Goal: Check status: Check status

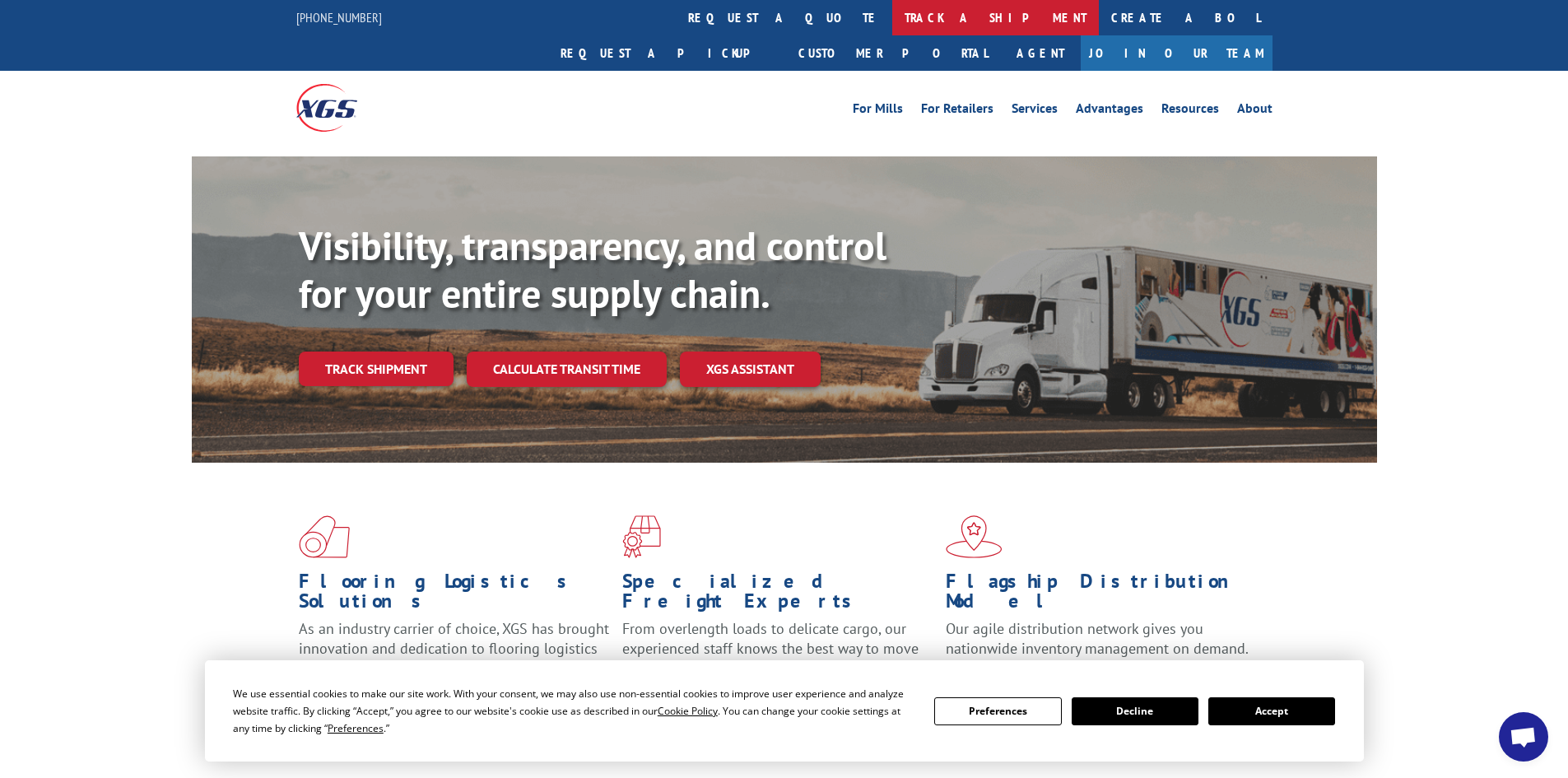
drag, startPoint x: 736, startPoint y: 22, endPoint x: 738, endPoint y: 31, distance: 9.2
click at [892, 22] on link "track a shipment" at bounding box center [995, 17] width 207 height 35
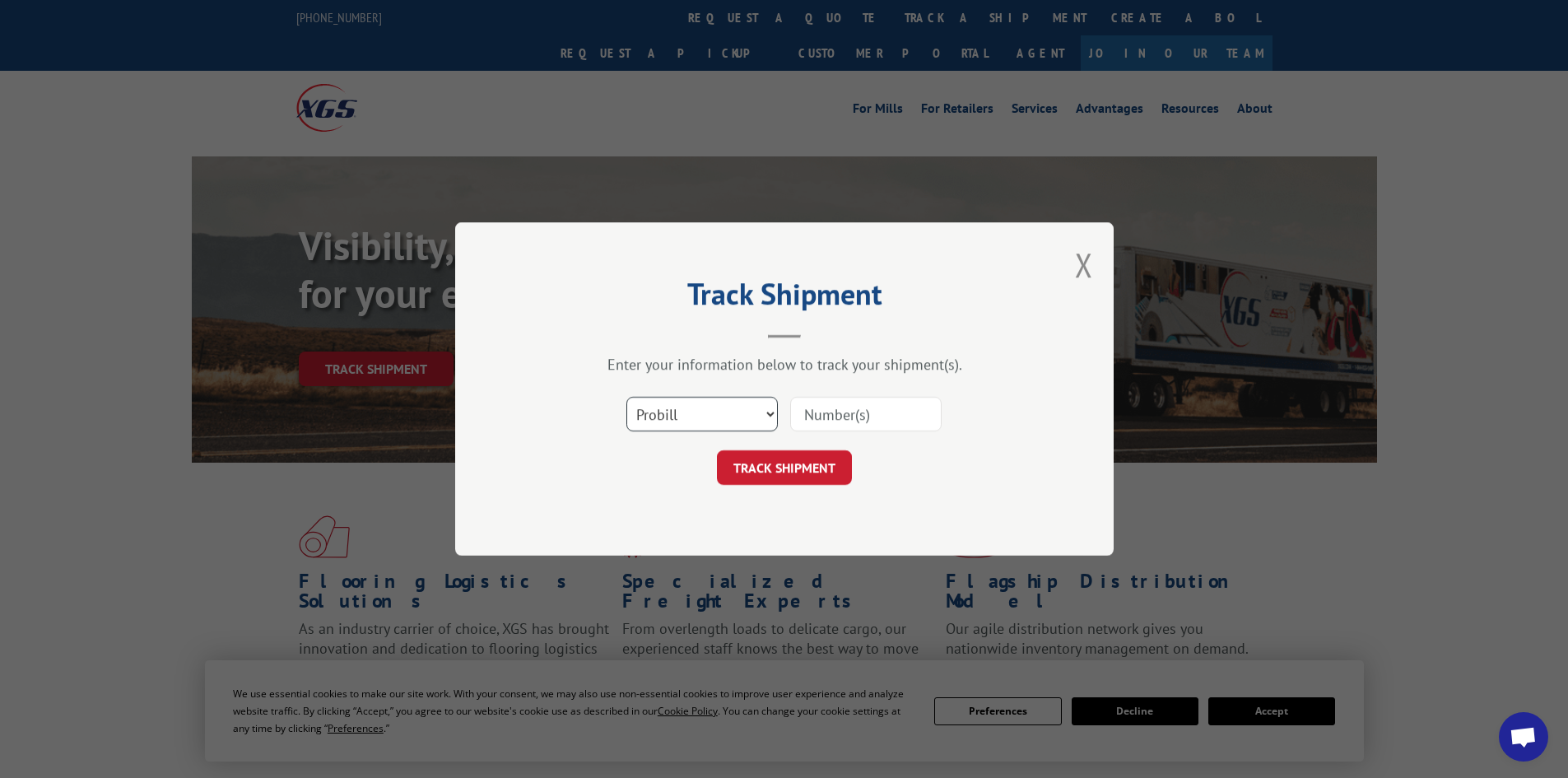
click at [734, 420] on select "Select category... Probill BOL PO" at bounding box center [701, 414] width 152 height 34
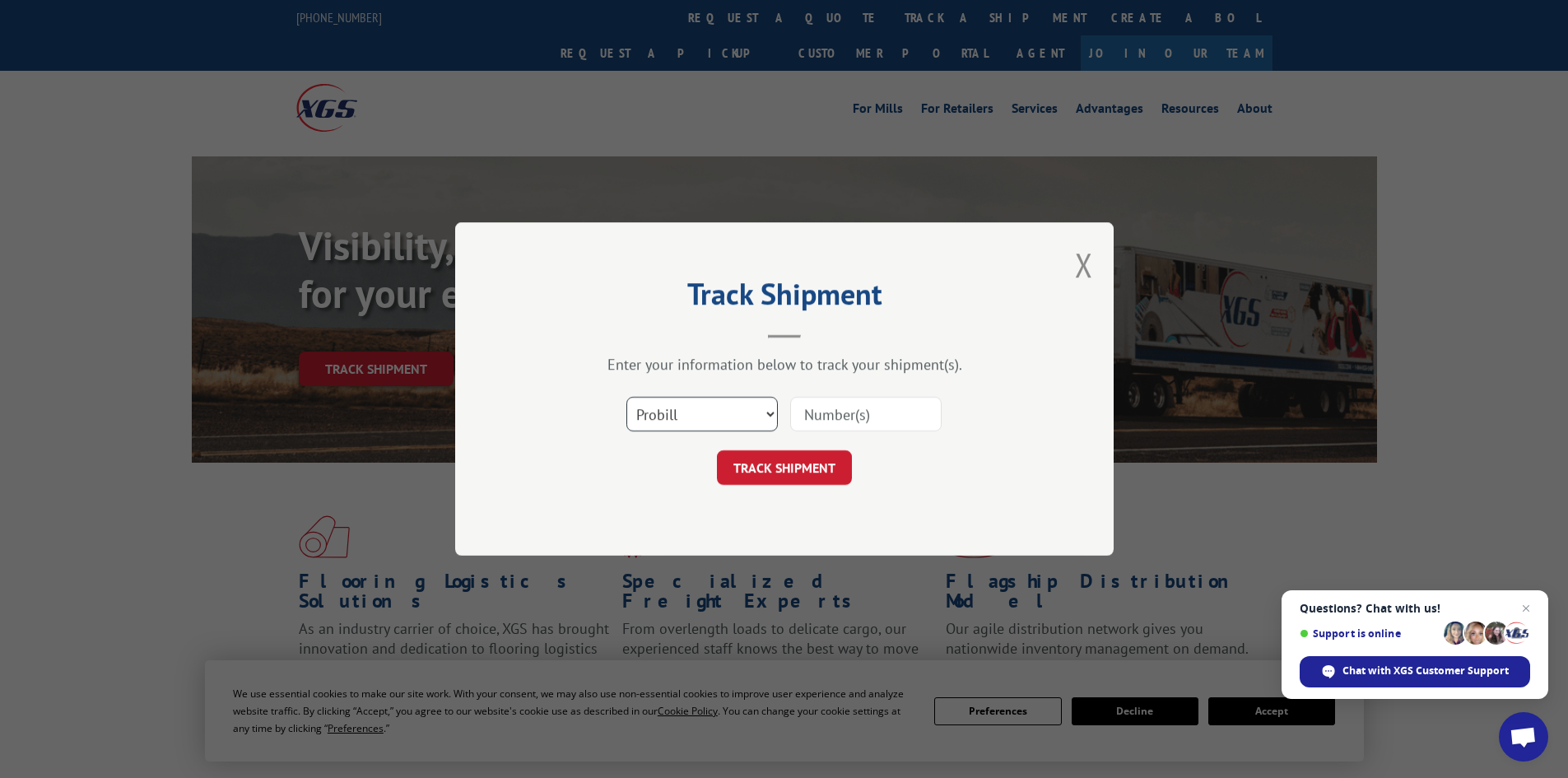
click at [686, 419] on select "Select category... Probill BOL PO" at bounding box center [701, 414] width 152 height 34
select select "bol"
click at [626, 397] on select "Select category... Probill BOL PO" at bounding box center [701, 414] width 152 height 34
click at [869, 416] on input at bounding box center [866, 414] width 152 height 34
type input "15339860"
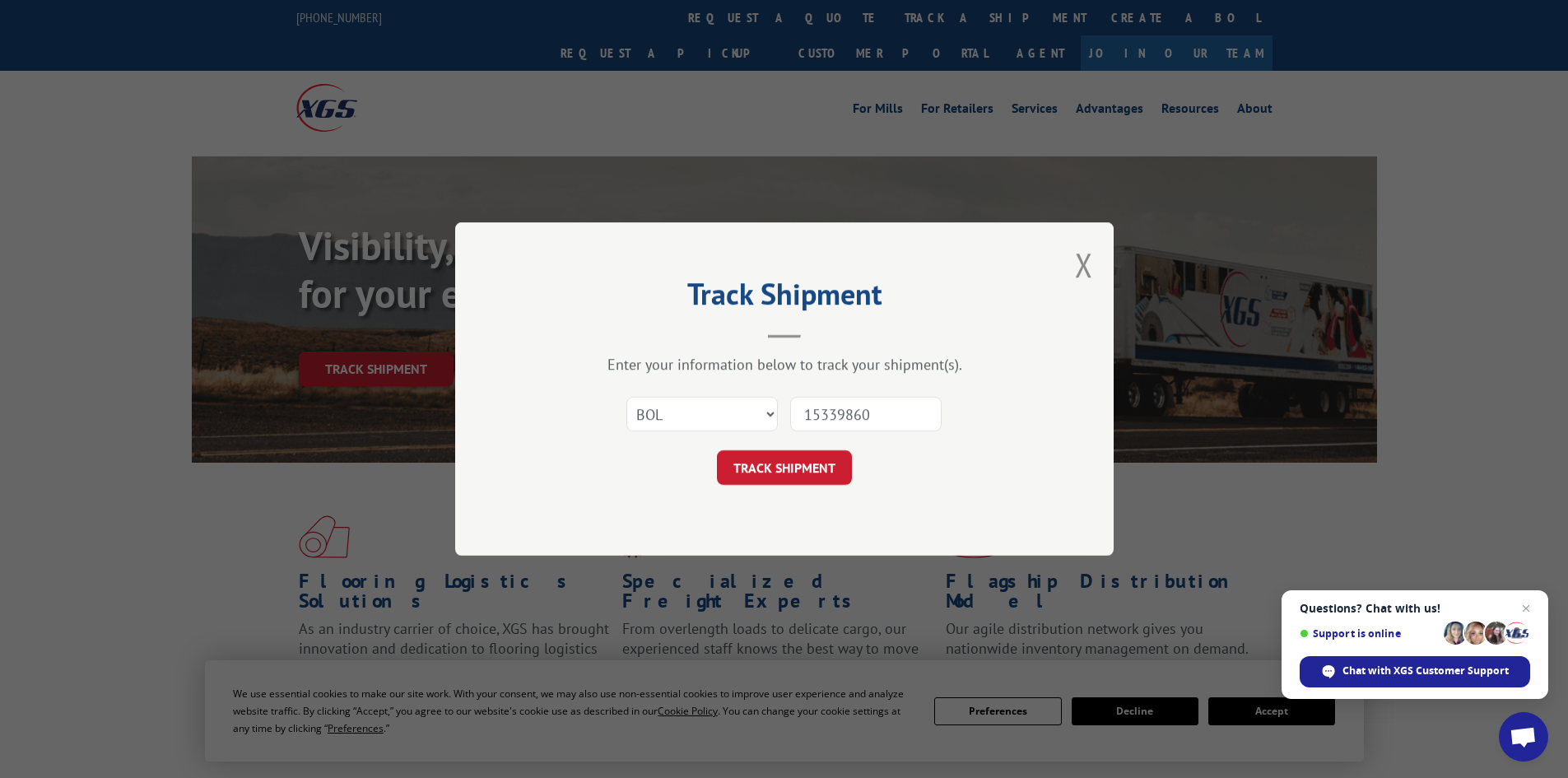
click at [717, 450] on button "TRACK SHIPMENT" at bounding box center [784, 468] width 135 height 34
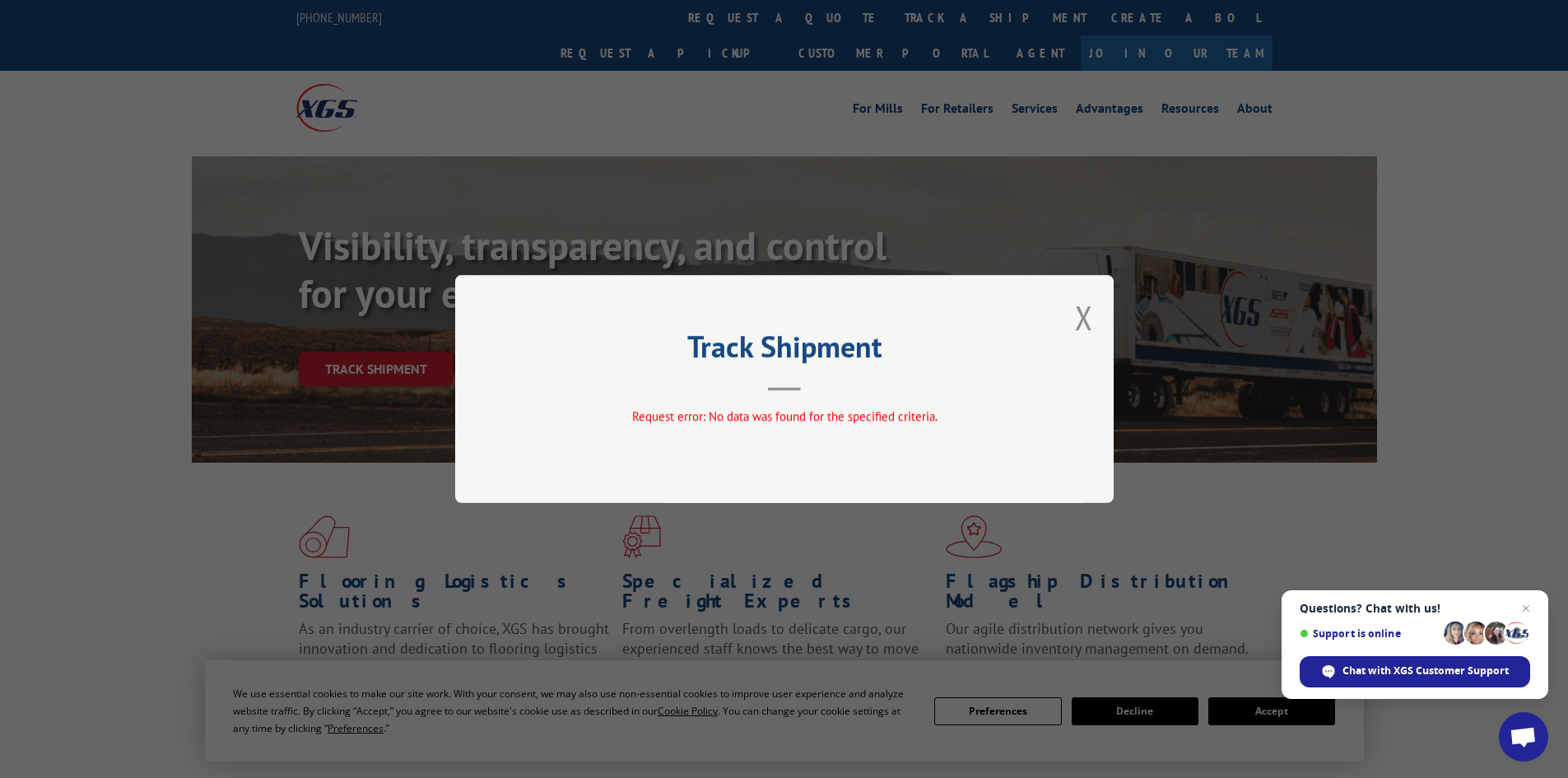
click at [1096, 322] on div "Track Shipment Request error: No data was found for the specified criteria." at bounding box center [785, 389] width 659 height 228
click at [1083, 317] on button "Close modal" at bounding box center [1084, 318] width 18 height 44
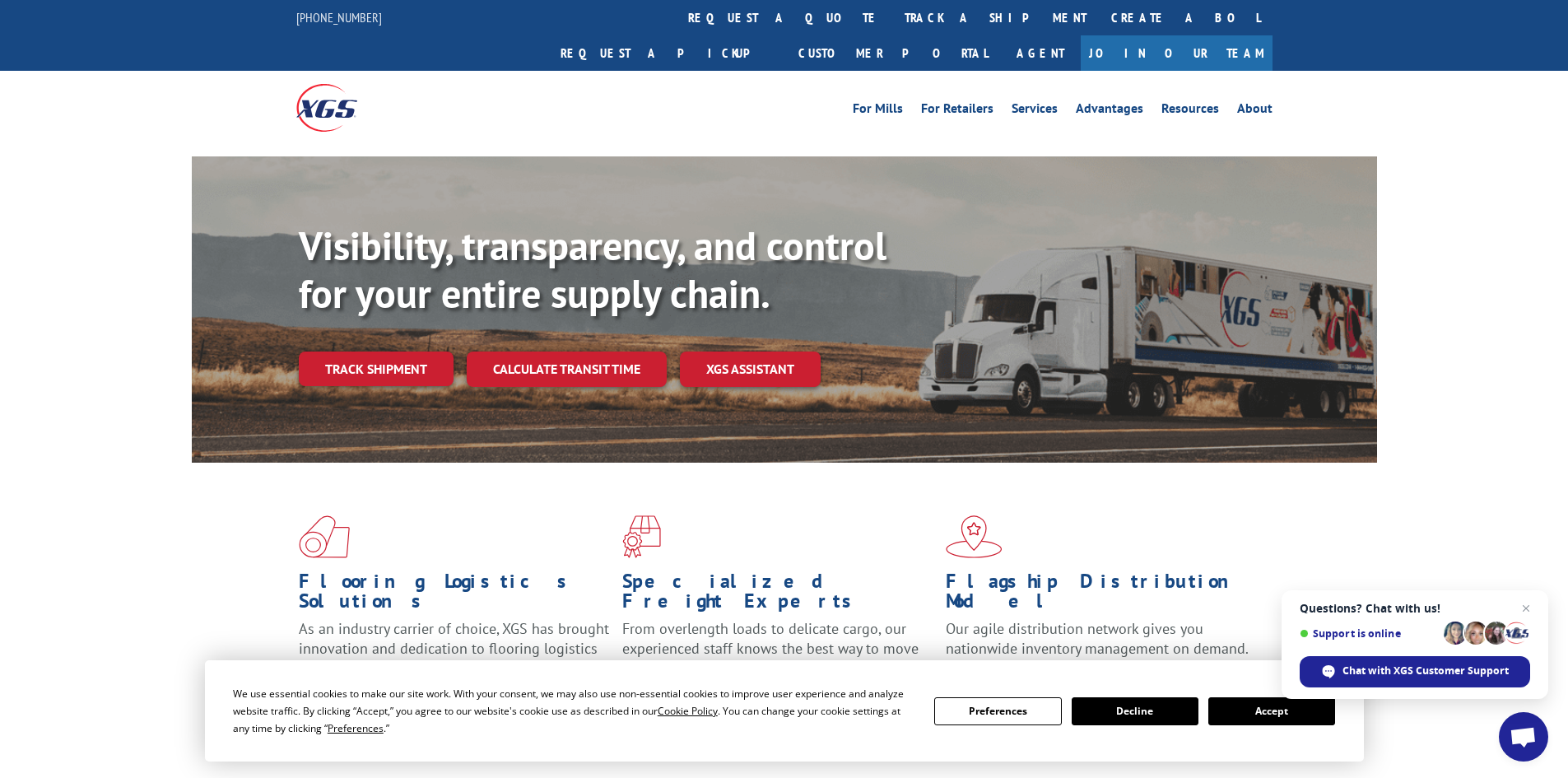
drag, startPoint x: 732, startPoint y: 18, endPoint x: 723, endPoint y: 25, distance: 11.4
click at [892, 18] on link "track a shipment" at bounding box center [995, 17] width 207 height 35
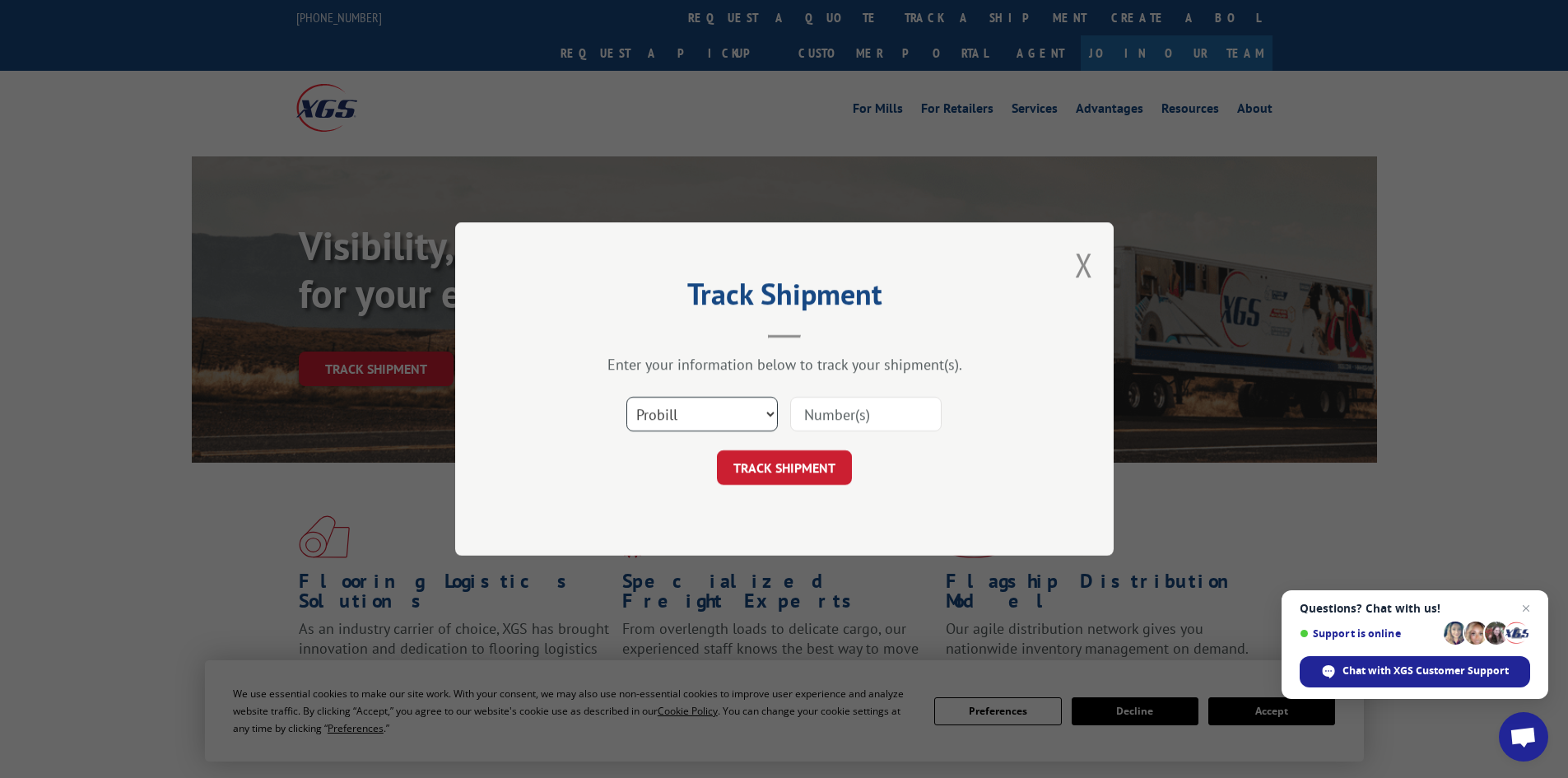
click at [646, 419] on select "Select category... Probill BOL PO" at bounding box center [701, 414] width 152 height 34
click at [626, 397] on select "Select category... Probill BOL PO" at bounding box center [701, 414] width 152 height 34
click at [655, 412] on select "Select category... Probill BOL PO" at bounding box center [701, 414] width 152 height 34
select select "probill"
click at [626, 397] on select "Select category... Probill BOL PO" at bounding box center [701, 414] width 152 height 34
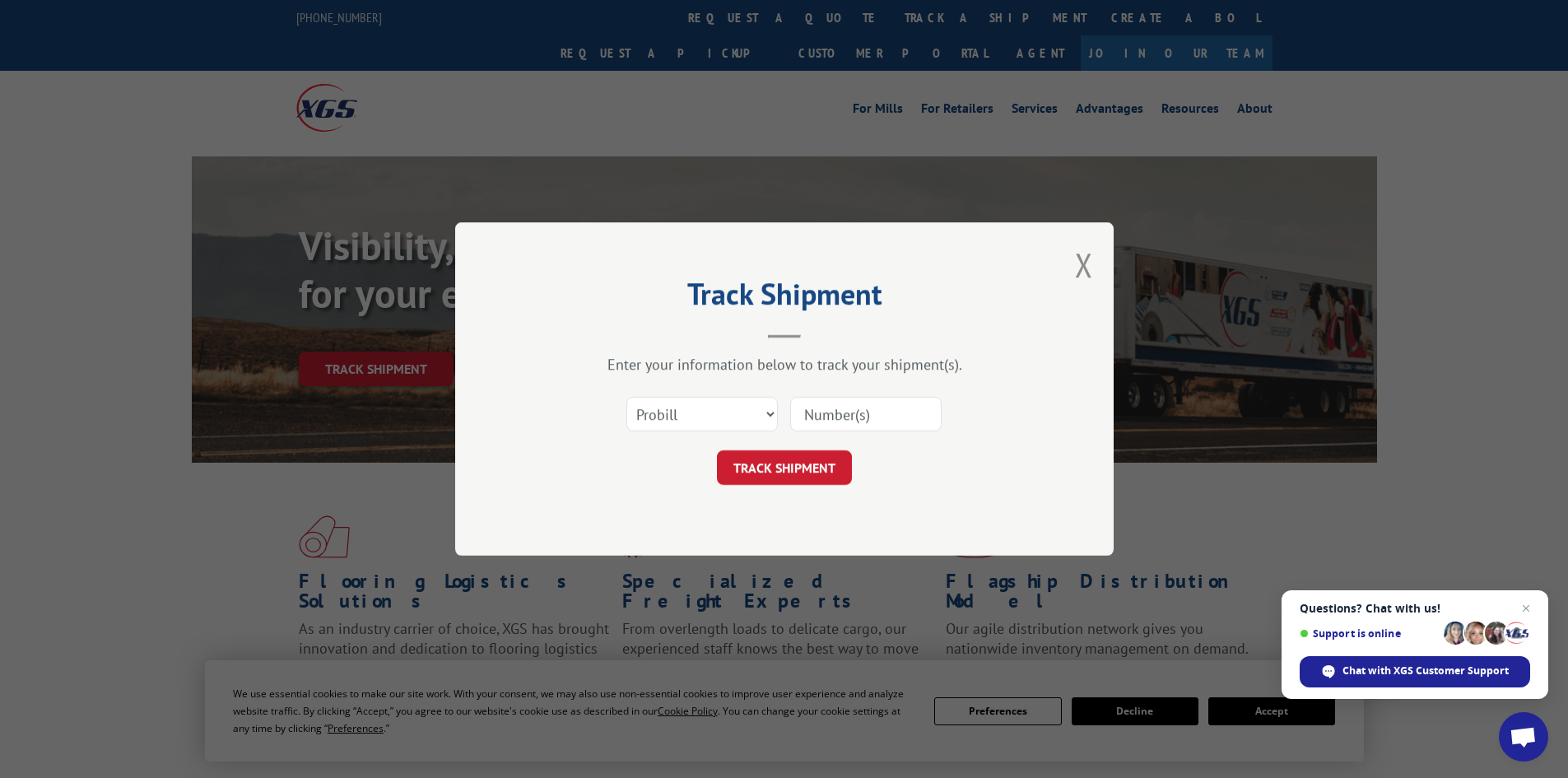
click at [836, 418] on input at bounding box center [866, 414] width 152 height 34
type input "15339860"
click at [717, 450] on button "TRACK SHIPMENT" at bounding box center [784, 468] width 135 height 34
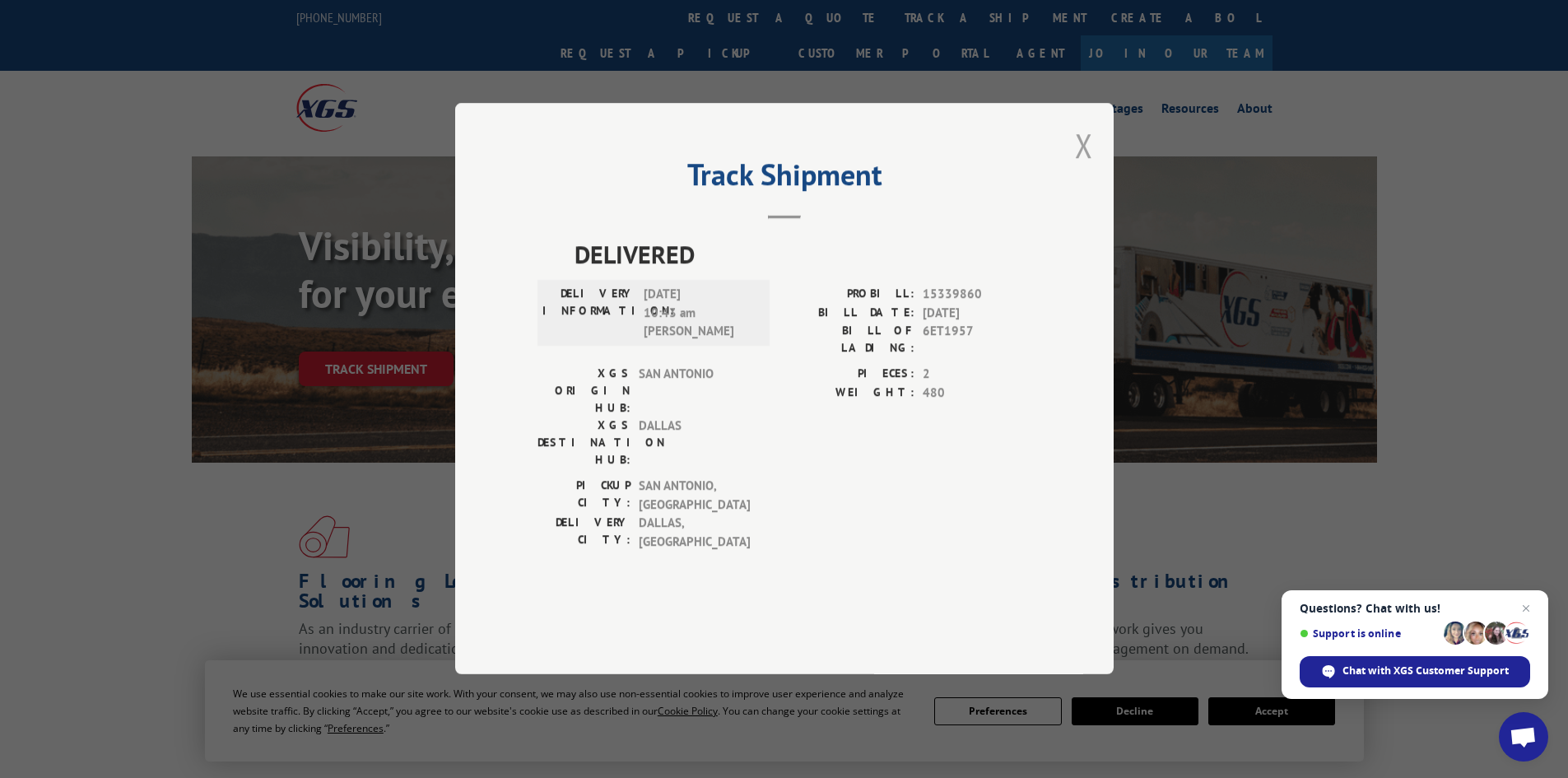
click at [1089, 167] on button "Close modal" at bounding box center [1084, 145] width 18 height 44
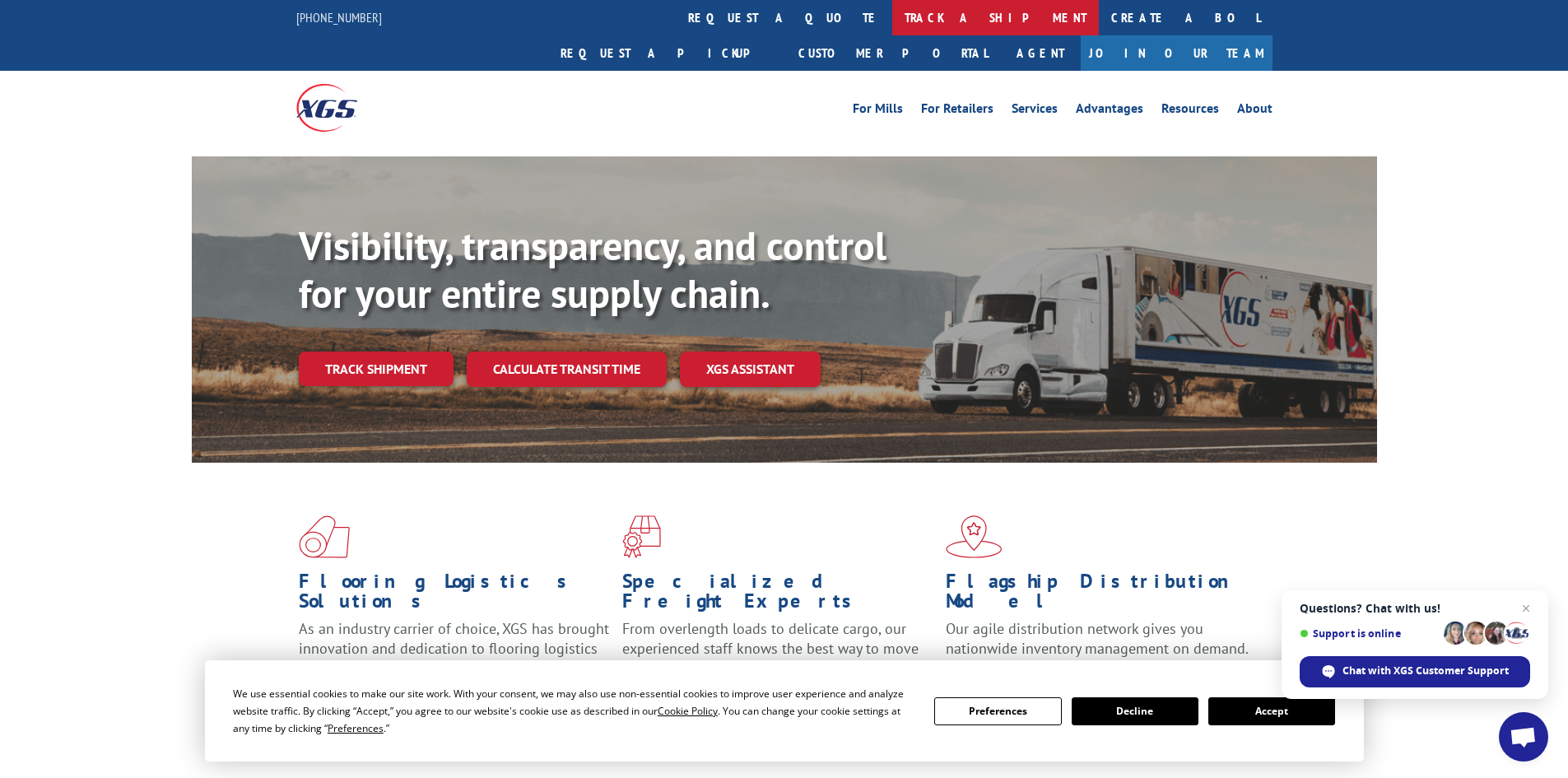
click at [892, 18] on link "track a shipment" at bounding box center [995, 17] width 207 height 35
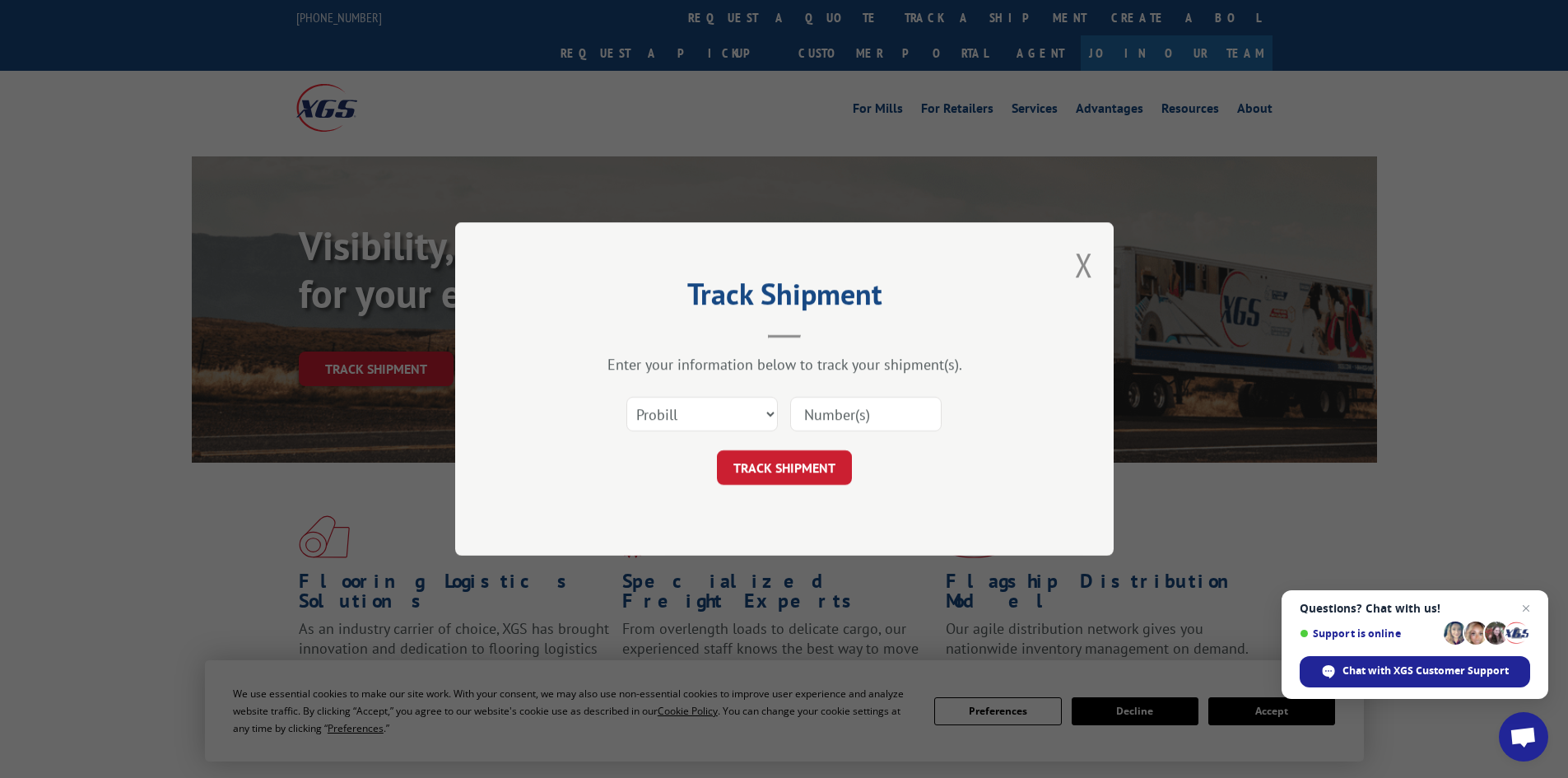
click at [828, 419] on input at bounding box center [866, 414] width 152 height 34
type input "15339860"
click at [717, 450] on button "TRACK SHIPMENT" at bounding box center [784, 468] width 135 height 34
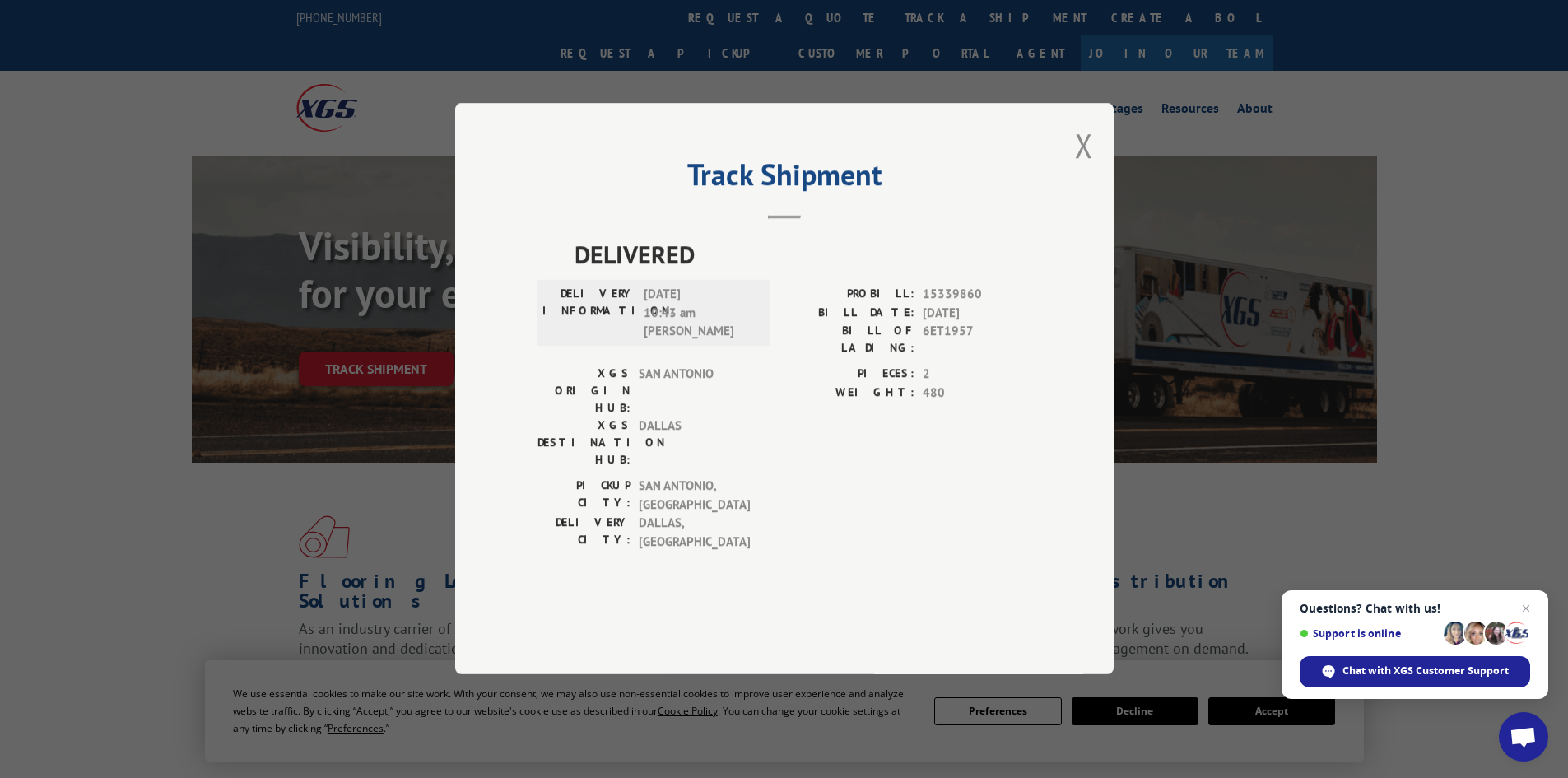
click at [818, 305] on label "PROBILL:" at bounding box center [848, 295] width 130 height 19
drag, startPoint x: 1087, startPoint y: 199, endPoint x: 1021, endPoint y: 155, distance: 79.3
click at [1086, 167] on button "Close modal" at bounding box center [1084, 145] width 18 height 44
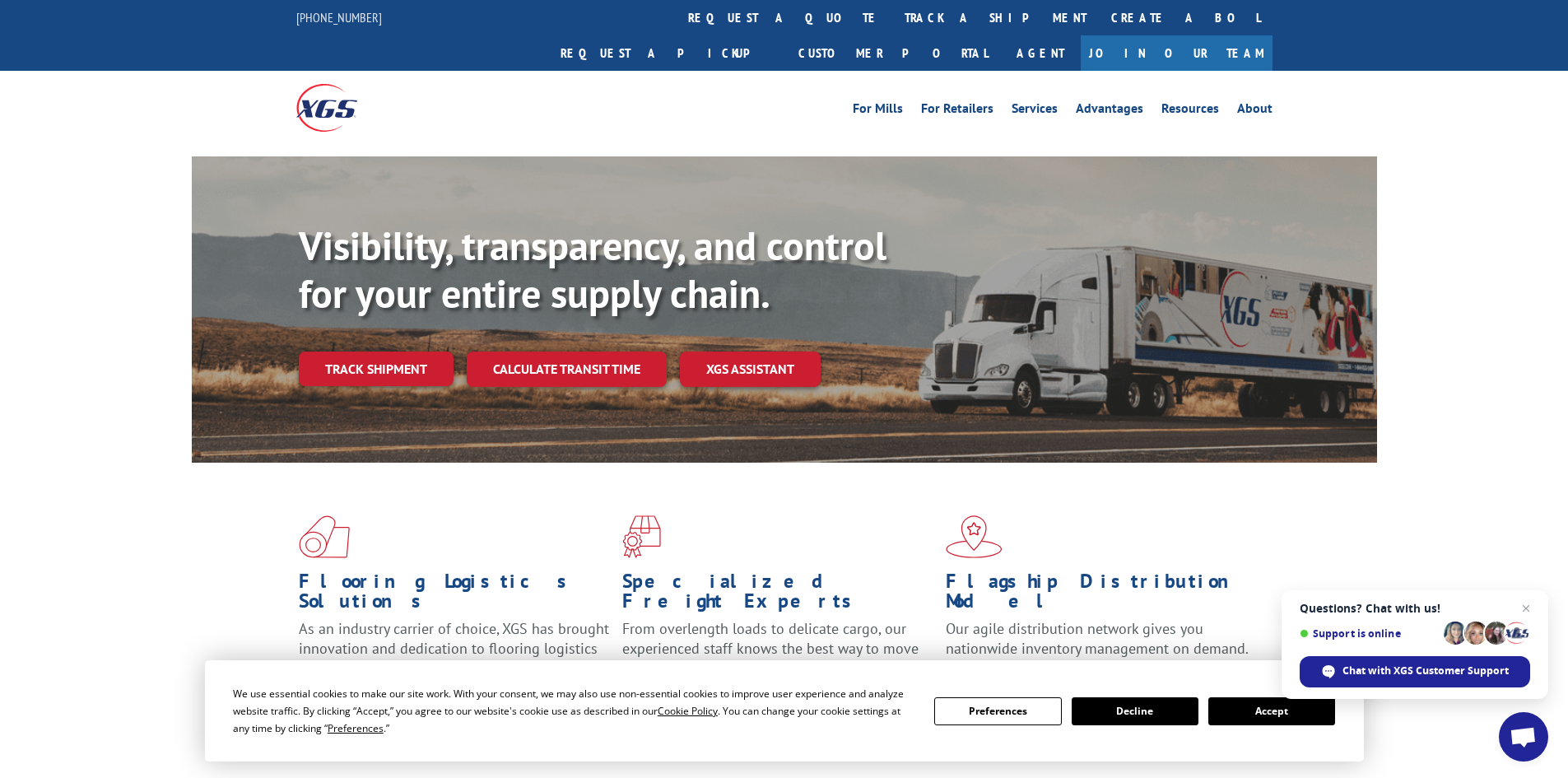
click at [892, 12] on link "track a shipment" at bounding box center [995, 17] width 207 height 35
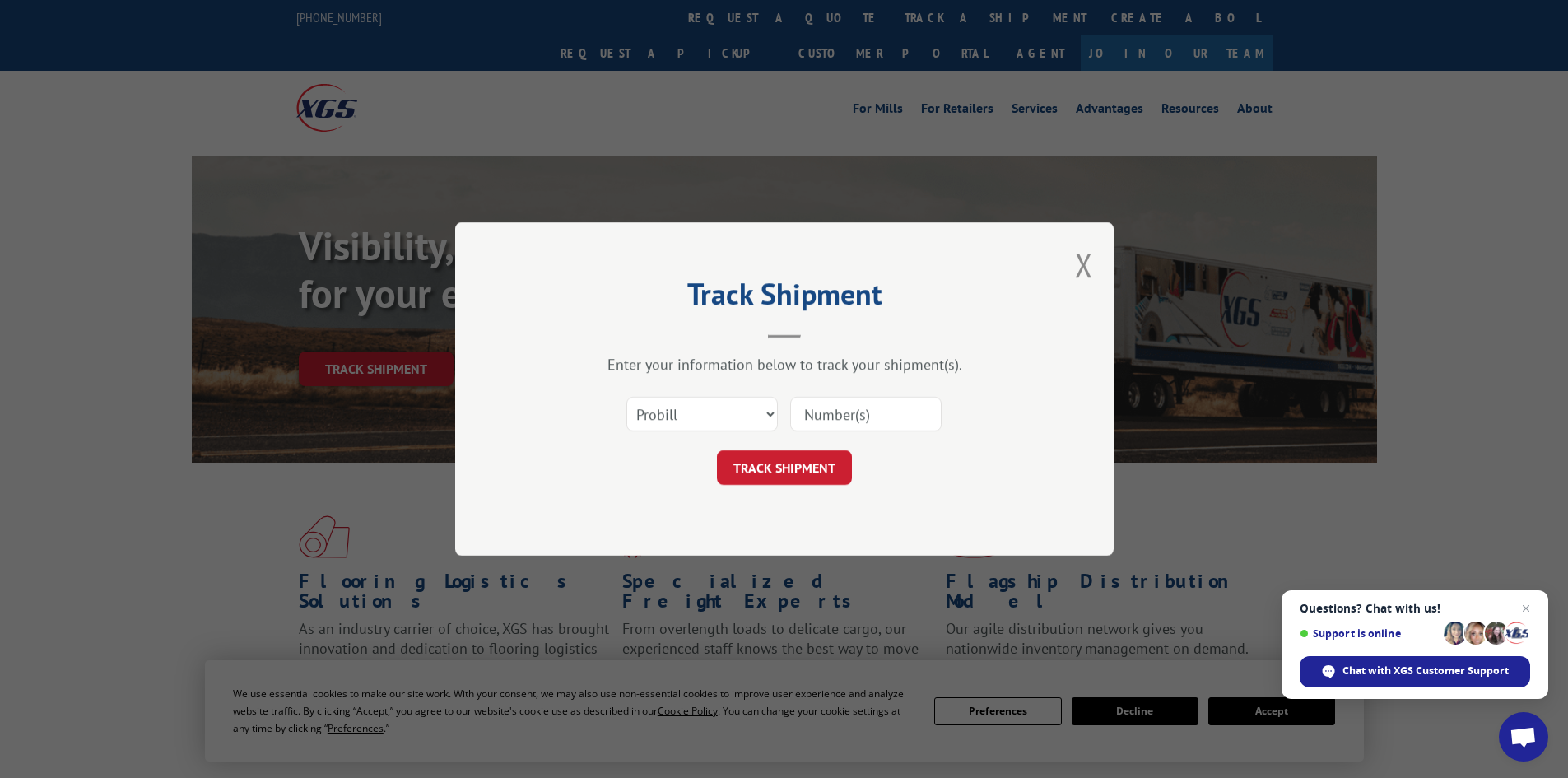
click at [858, 419] on input at bounding box center [866, 414] width 152 height 34
type input "15472375"
click at [717, 450] on button "TRACK SHIPMENT" at bounding box center [784, 468] width 135 height 34
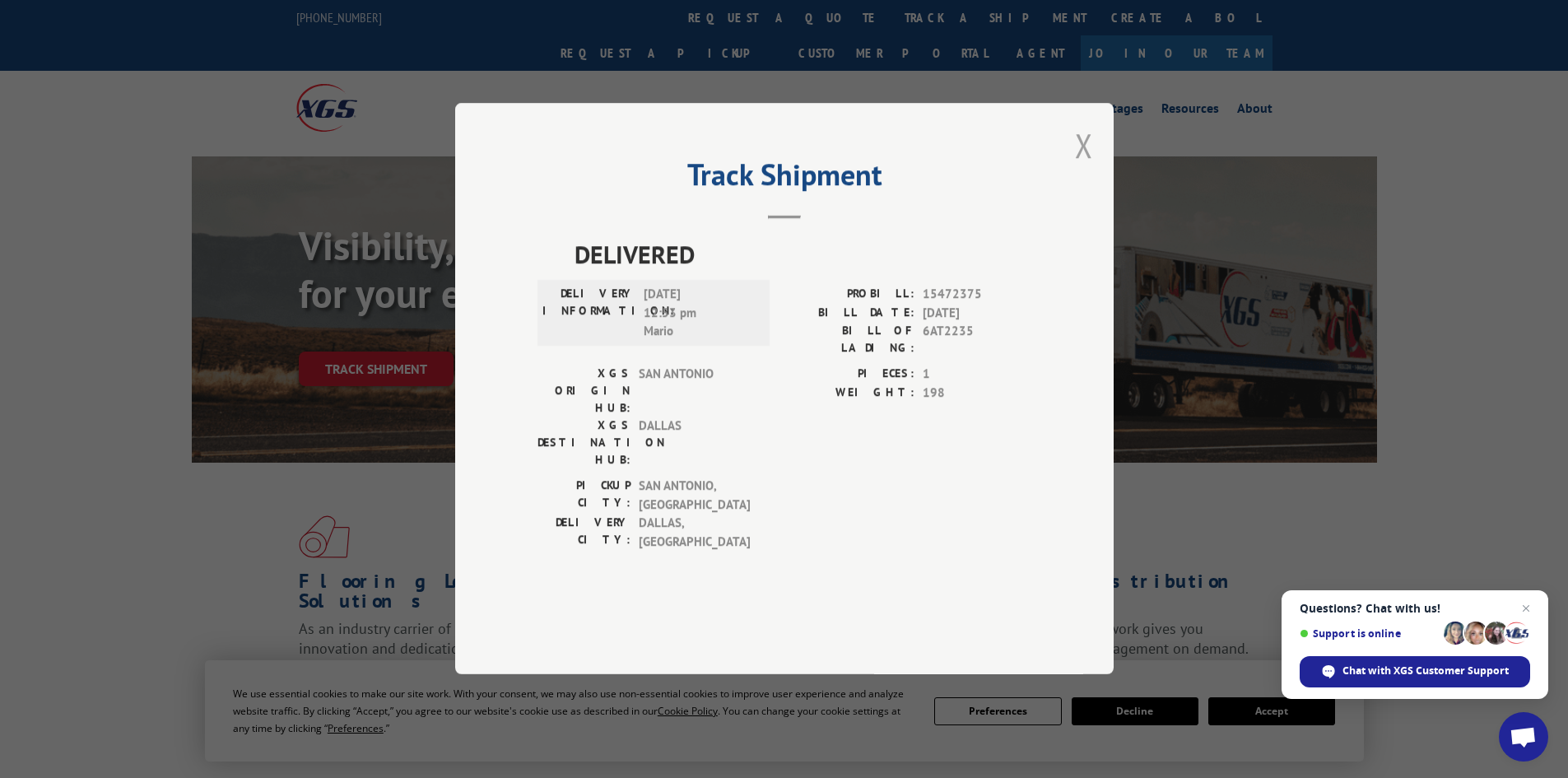
click at [1076, 167] on button "Close modal" at bounding box center [1084, 145] width 18 height 44
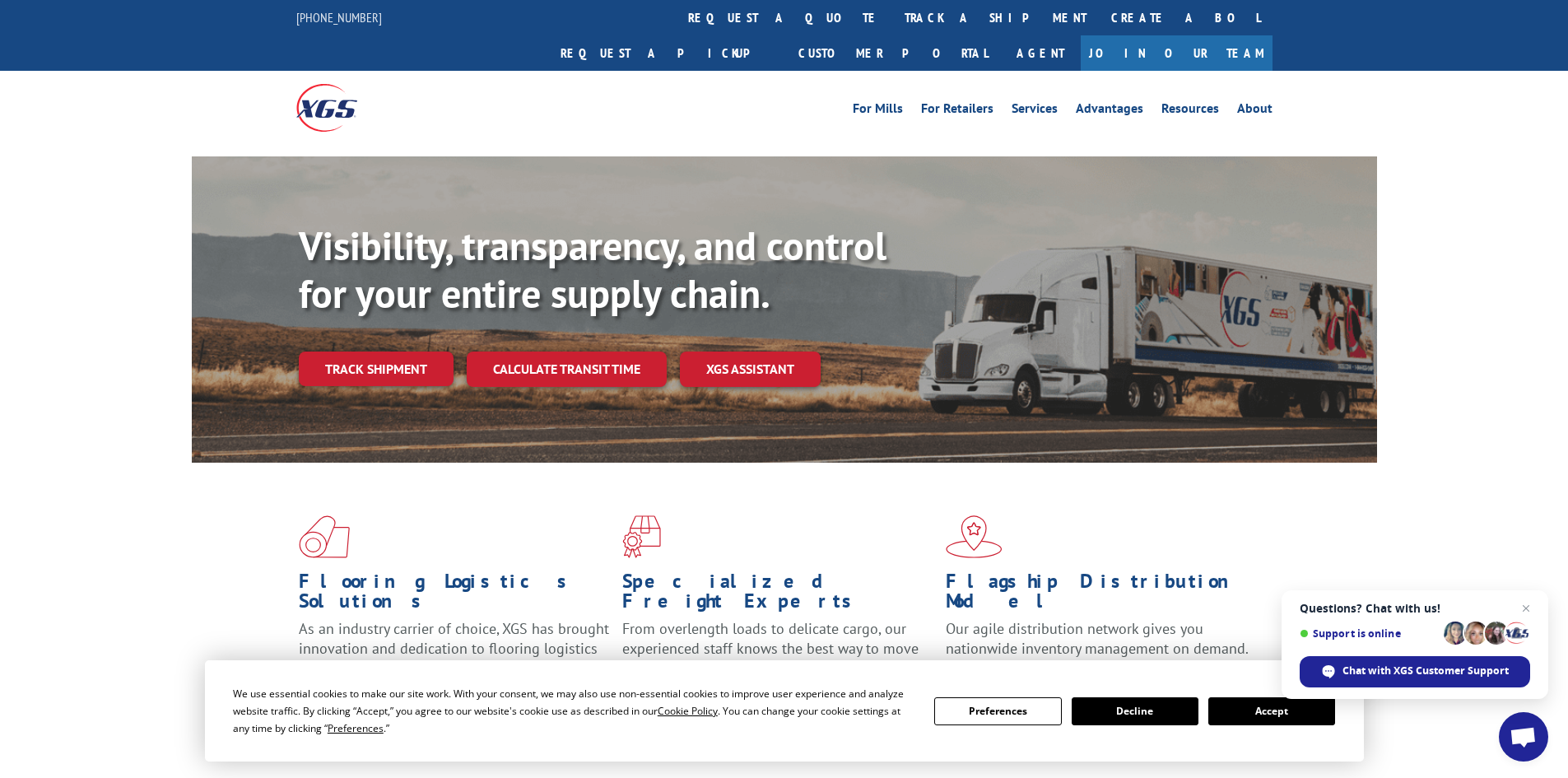
click at [1250, 714] on button "Accept" at bounding box center [1272, 711] width 127 height 28
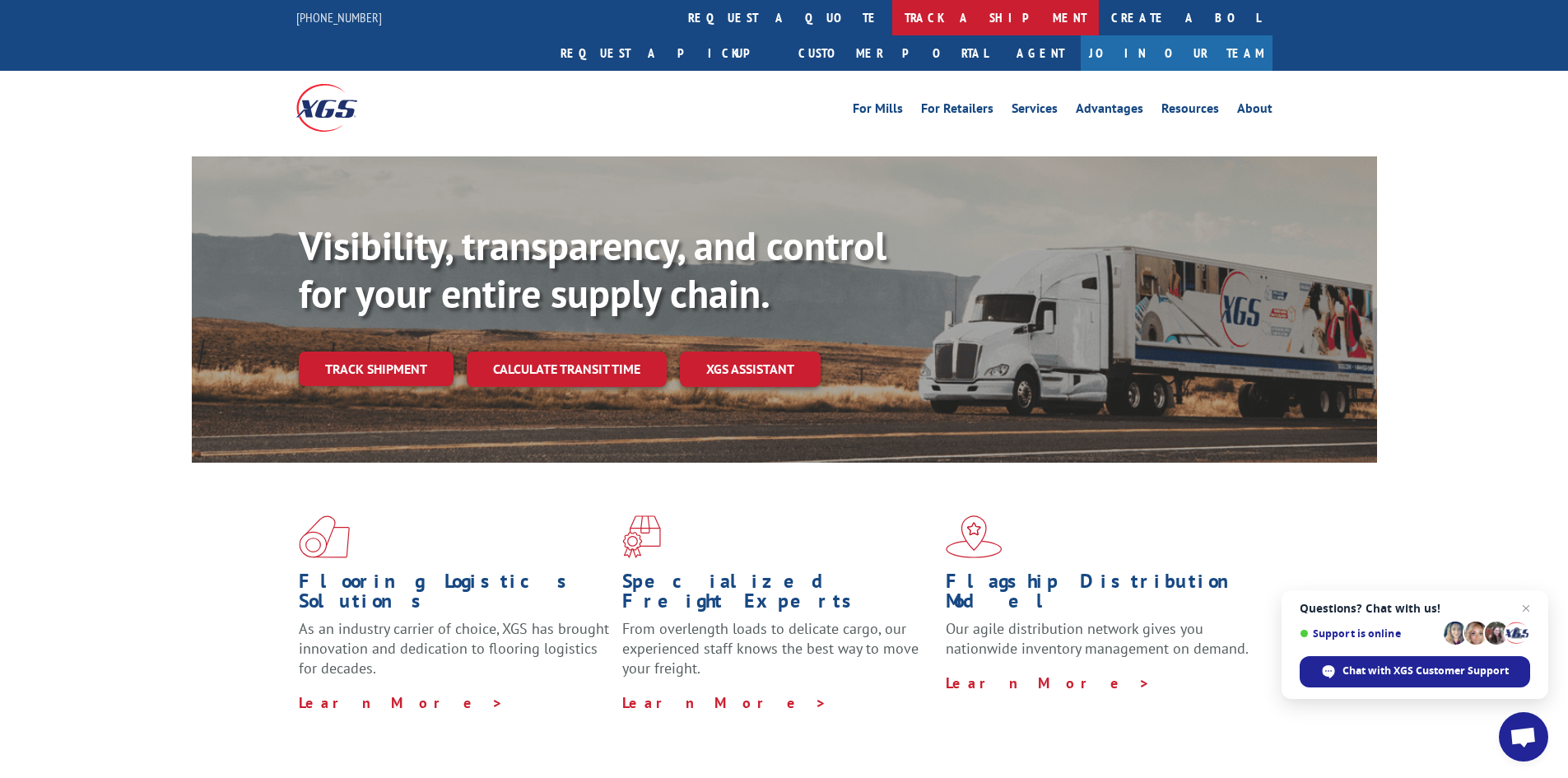
click at [892, 21] on link "track a shipment" at bounding box center [995, 17] width 207 height 35
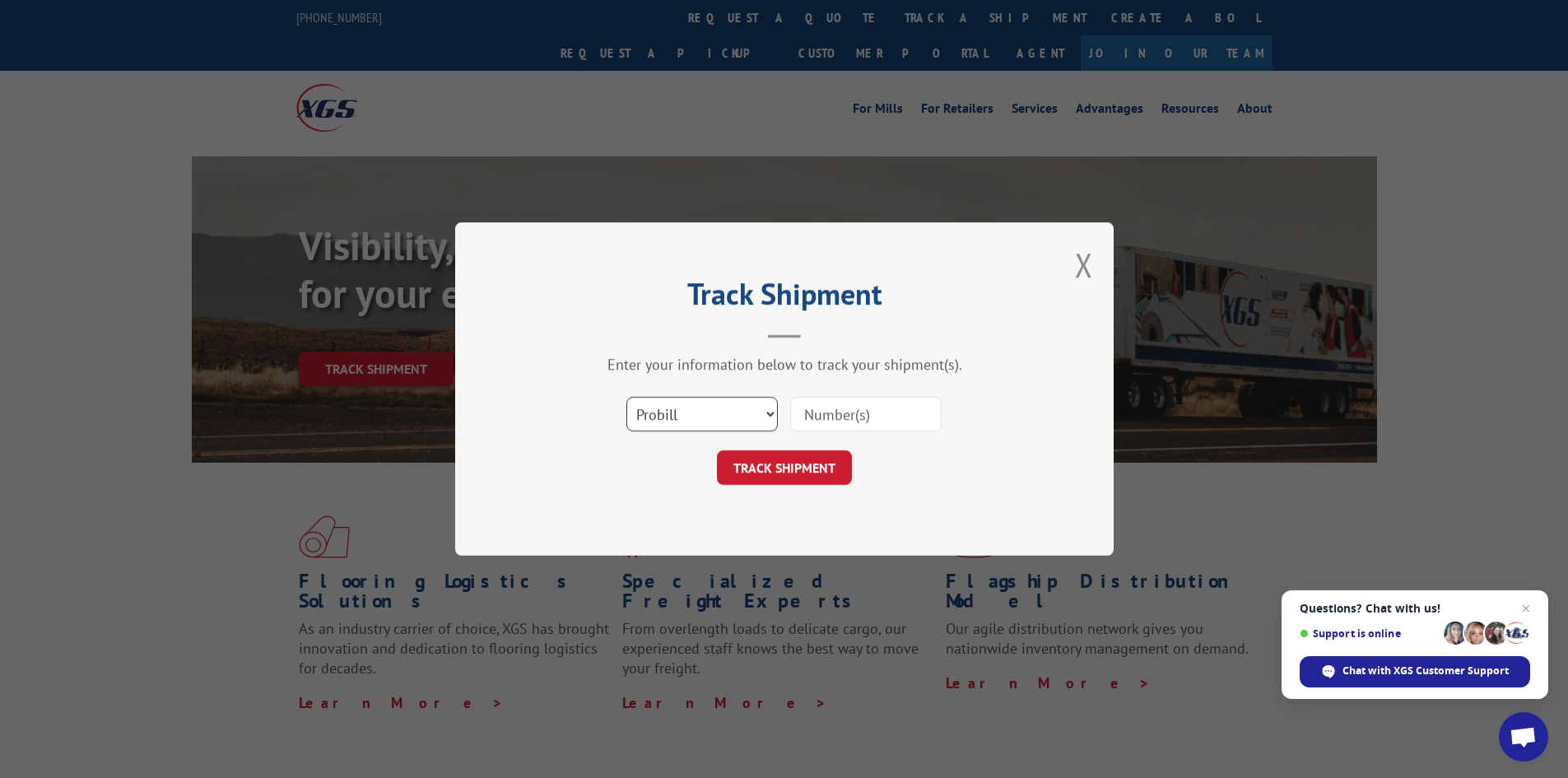
click at [714, 418] on select "Select category... Probill BOL PO" at bounding box center [701, 414] width 152 height 34
select select "po"
click at [626, 397] on select "Select category... Probill BOL PO" at bounding box center [701, 414] width 152 height 34
paste input "72541350"
type input "72541350"
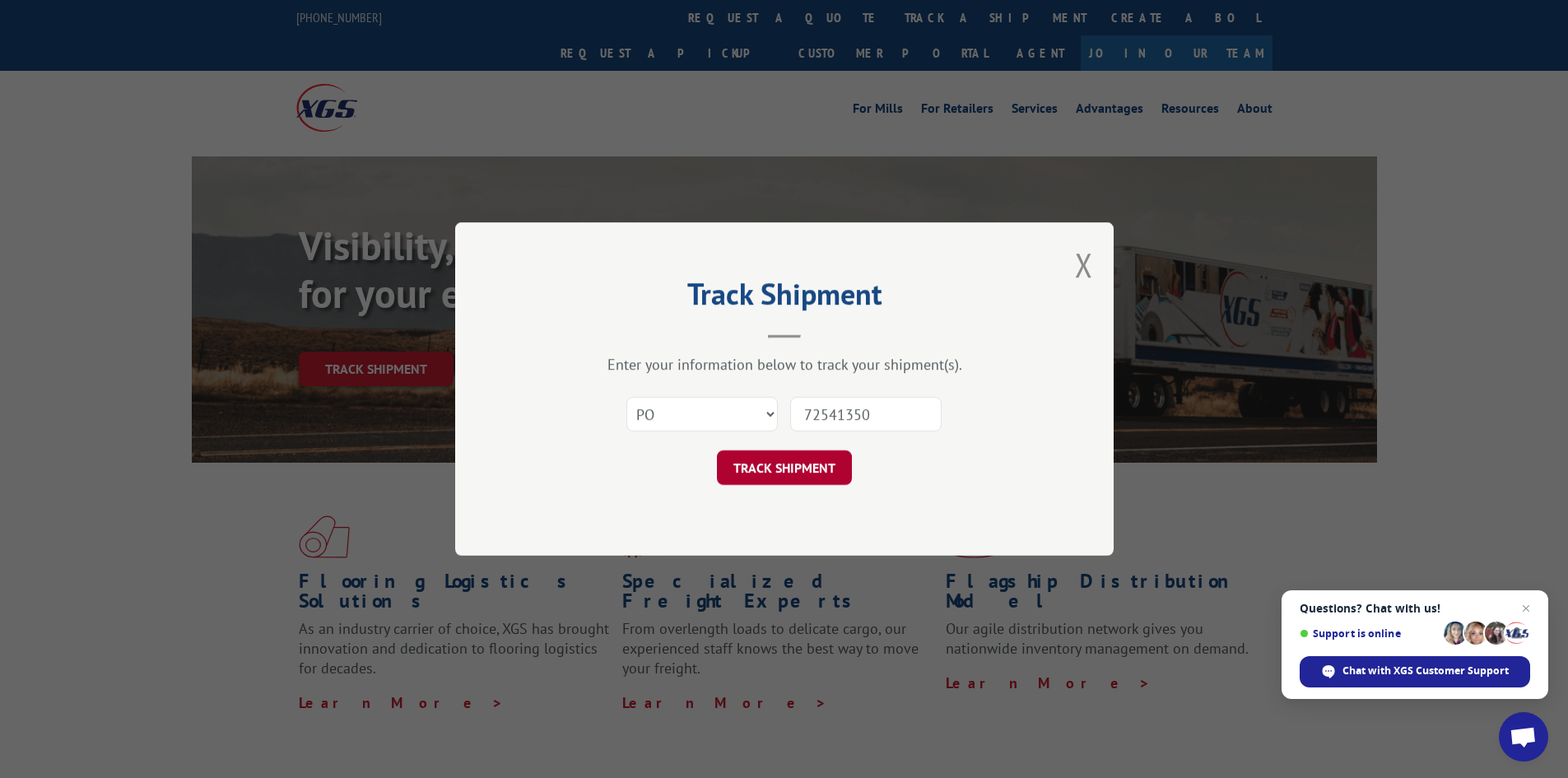
click at [834, 471] on button "TRACK SHIPMENT" at bounding box center [784, 468] width 135 height 34
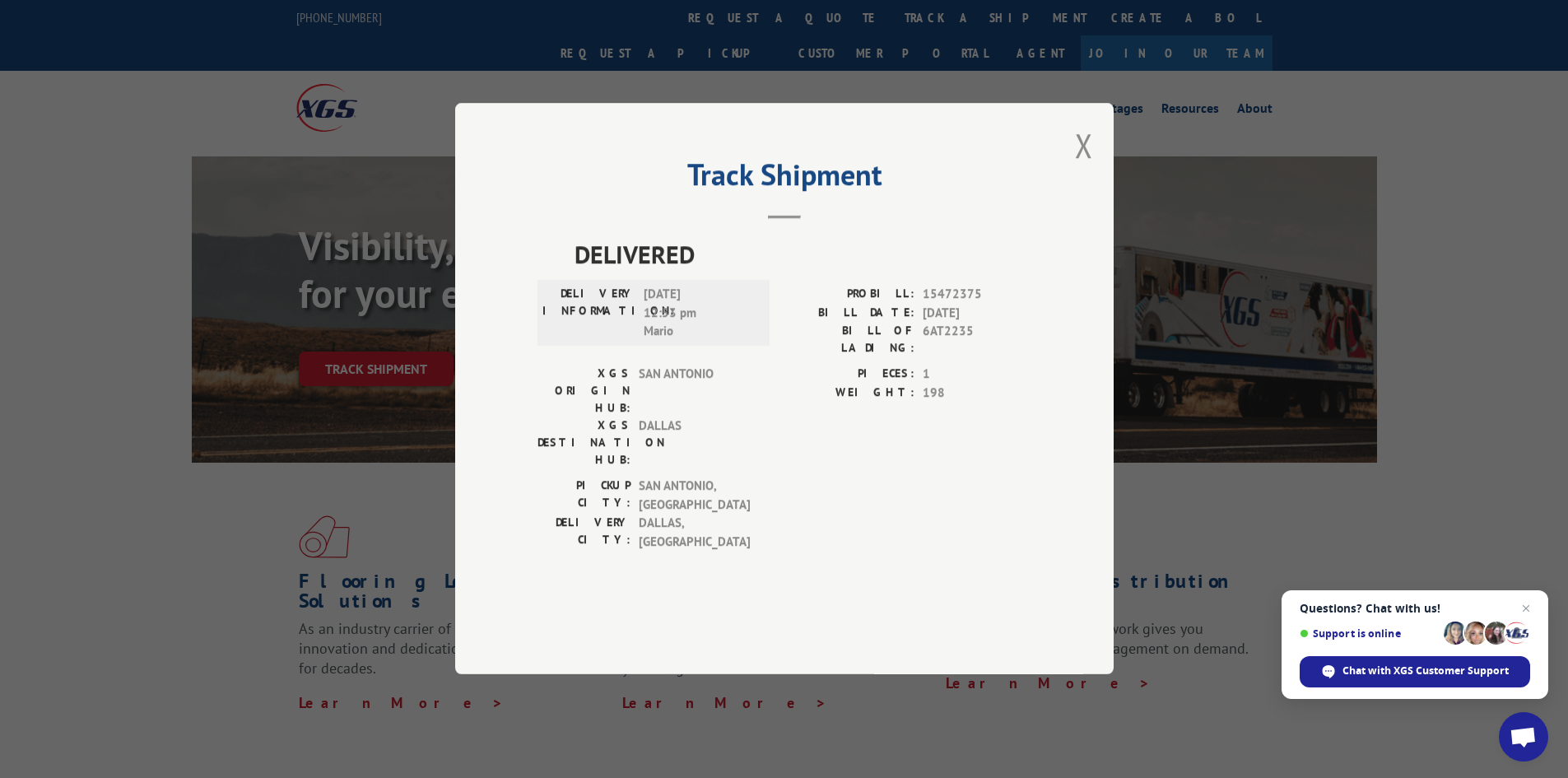
click at [759, 76] on div "Track Shipment DELIVERED DELIVERY INFORMATION: [DATE] 12:53 pm [PERSON_NAME]: 1…" at bounding box center [784, 389] width 1568 height 778
click at [1080, 167] on button "Close modal" at bounding box center [1084, 145] width 18 height 44
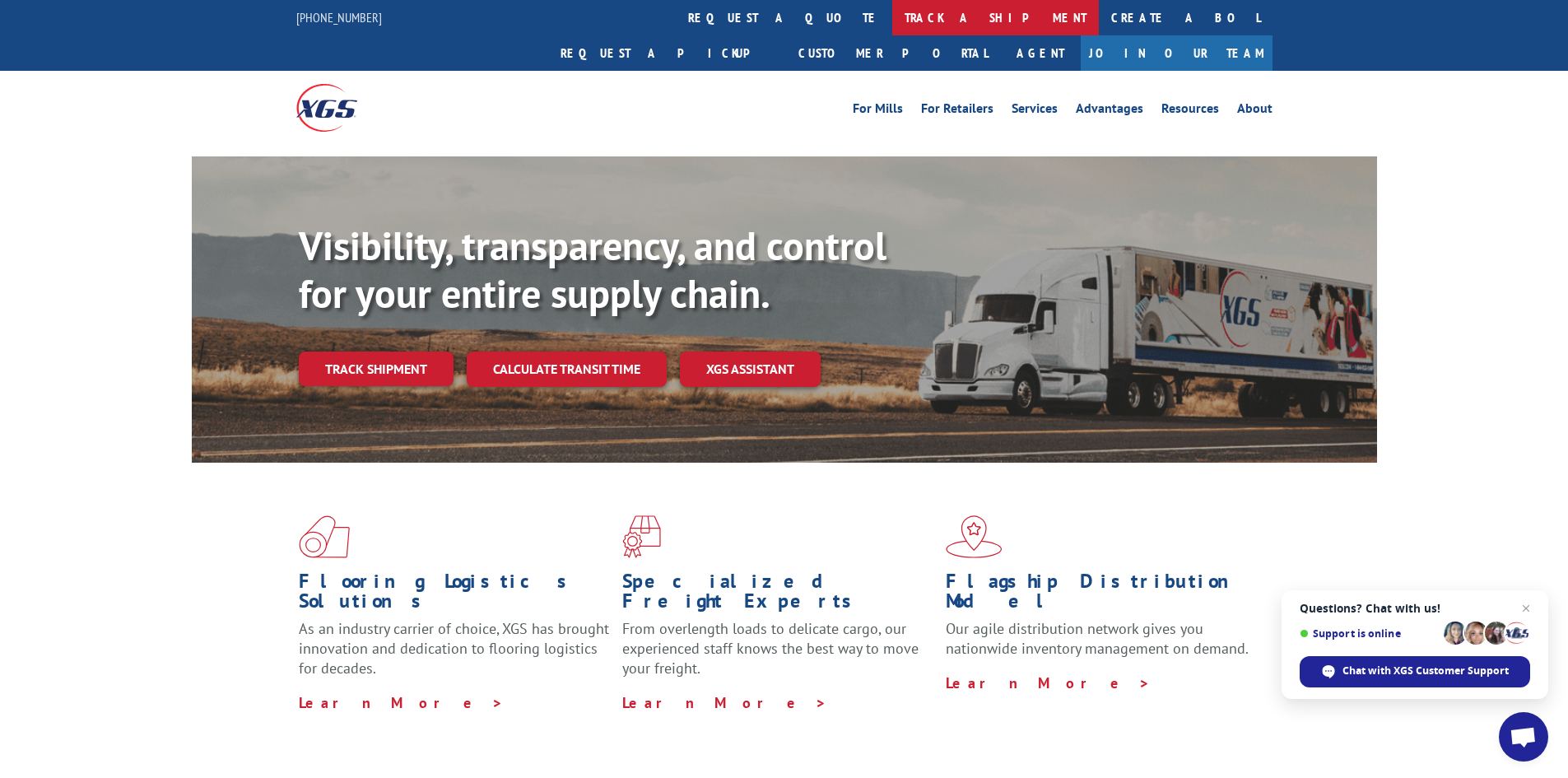
click at [892, 23] on link "track a shipment" at bounding box center [995, 17] width 207 height 35
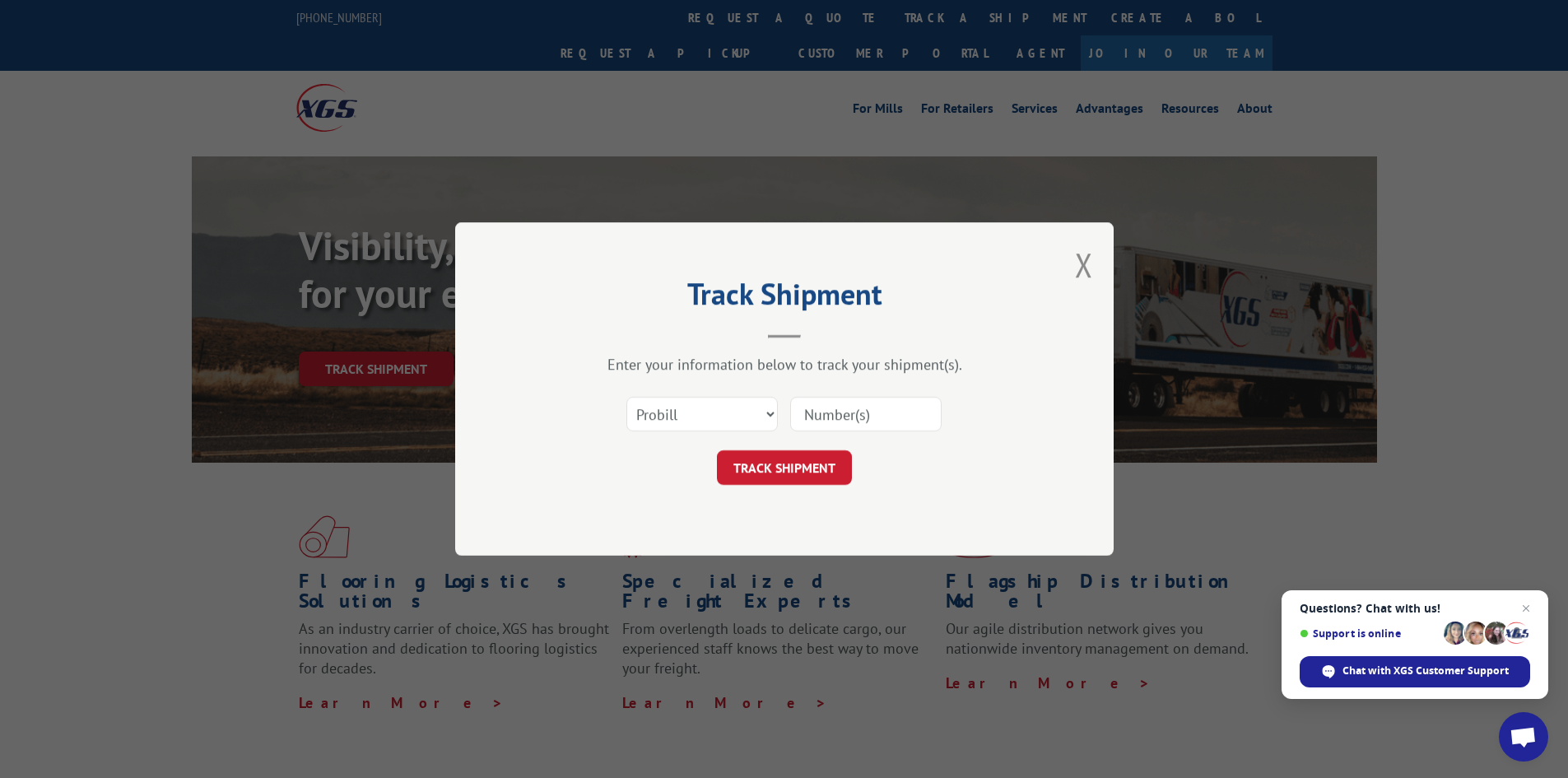
paste input "72541350"
type input "72541350"
click at [713, 415] on select "Select category... Probill BOL PO" at bounding box center [701, 414] width 152 height 34
select select "po"
click at [626, 397] on select "Select category... Probill BOL PO" at bounding box center [701, 414] width 152 height 34
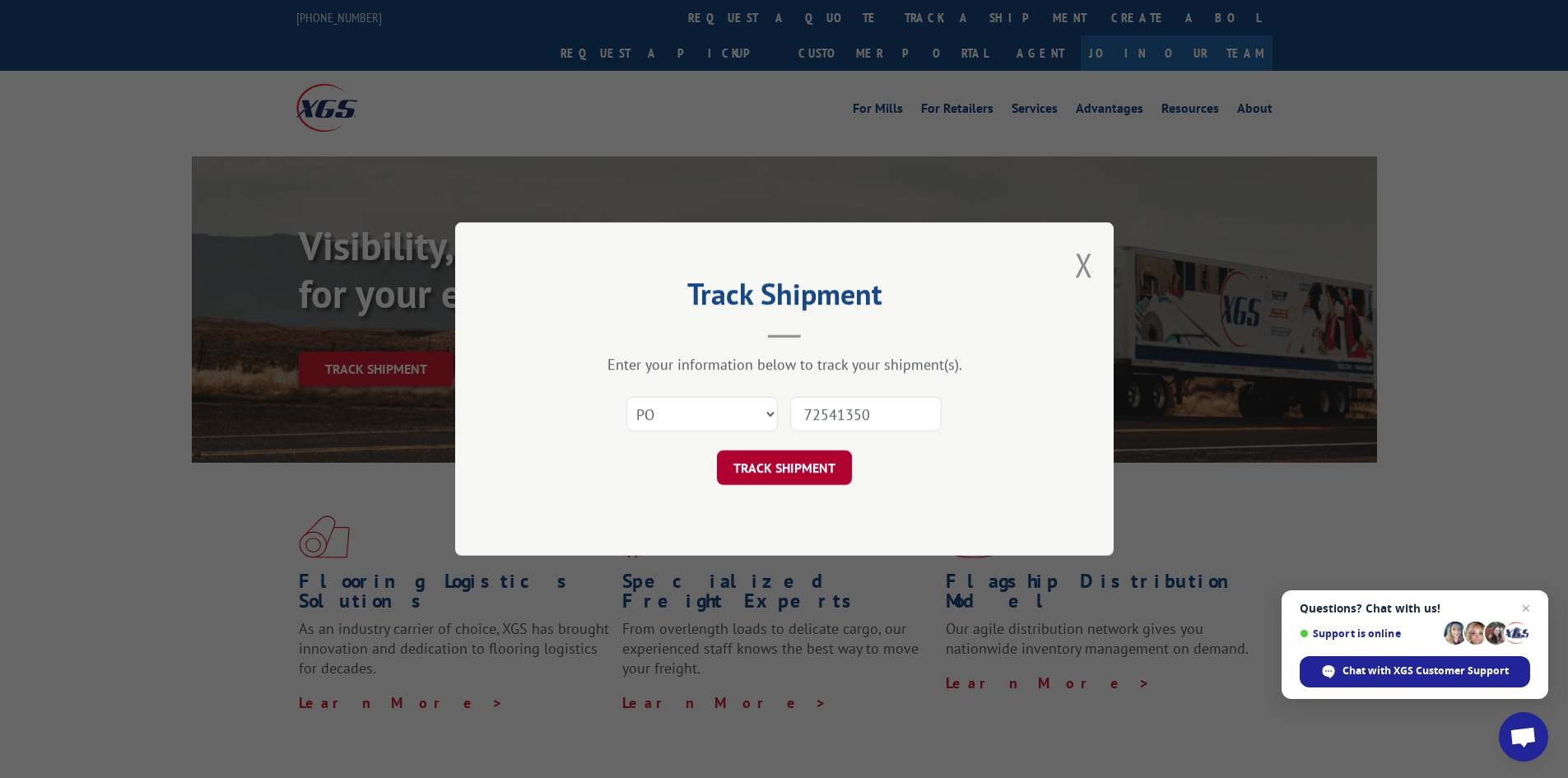
click at [766, 470] on button "TRACK SHIPMENT" at bounding box center [784, 468] width 135 height 34
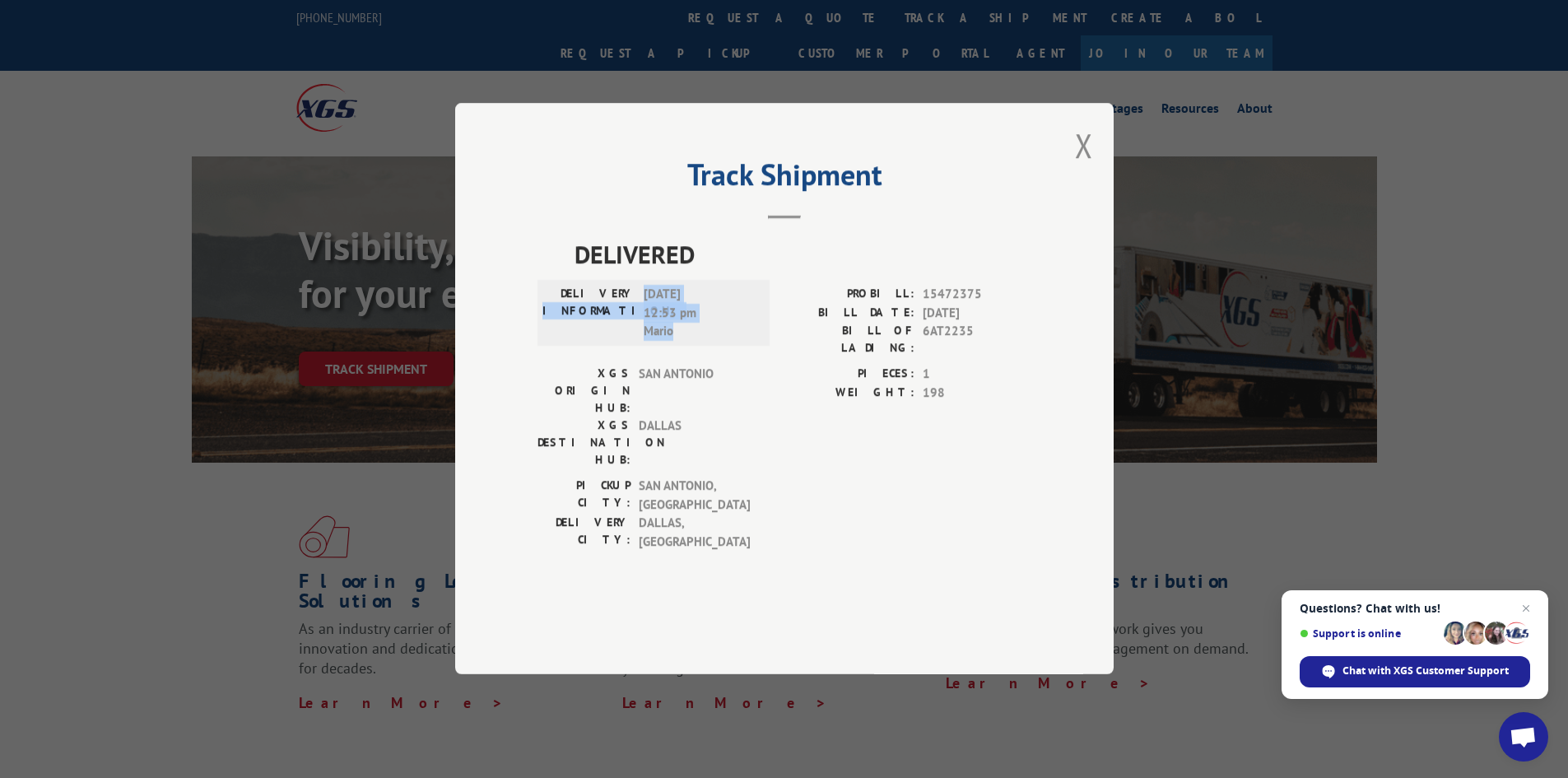
drag, startPoint x: 634, startPoint y: 341, endPoint x: 720, endPoint y: 389, distance: 98.5
click at [720, 341] on div "DELIVERY INFORMATION: [DATE] 12:53 pm [PERSON_NAME]" at bounding box center [653, 314] width 222 height 56
copy div "INFORMATION: [DATE] 12:53 pm [PERSON_NAME]"
click at [832, 481] on div "PICKUP CITY: [GEOGRAPHIC_DATA] , [GEOGRAPHIC_DATA] DELIVERY CITY: [GEOGRAPHIC_D…" at bounding box center [784, 518] width 494 height 83
click at [1084, 167] on button "Close modal" at bounding box center [1084, 145] width 18 height 44
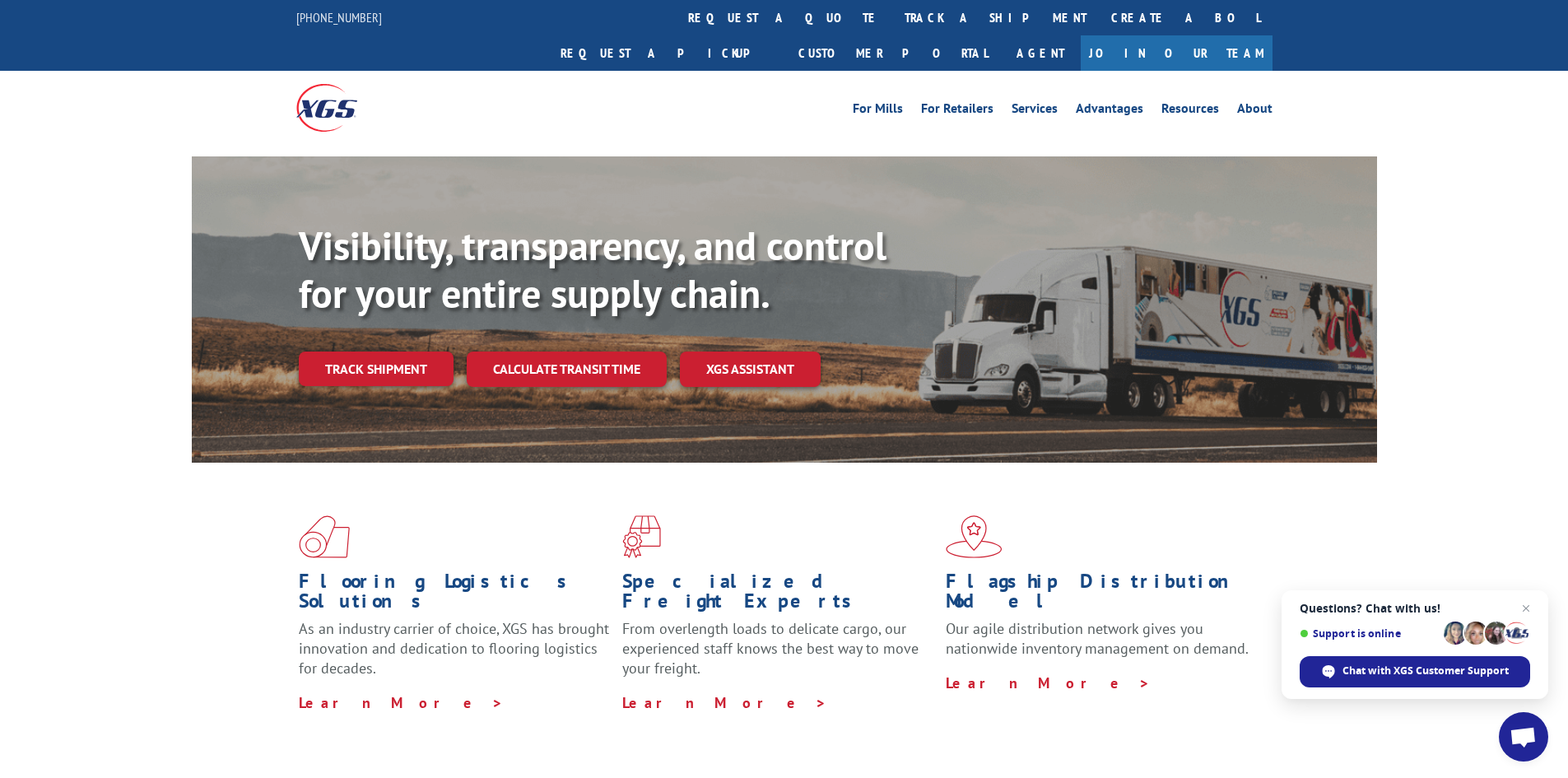
click at [892, 3] on link "track a shipment" at bounding box center [995, 17] width 207 height 35
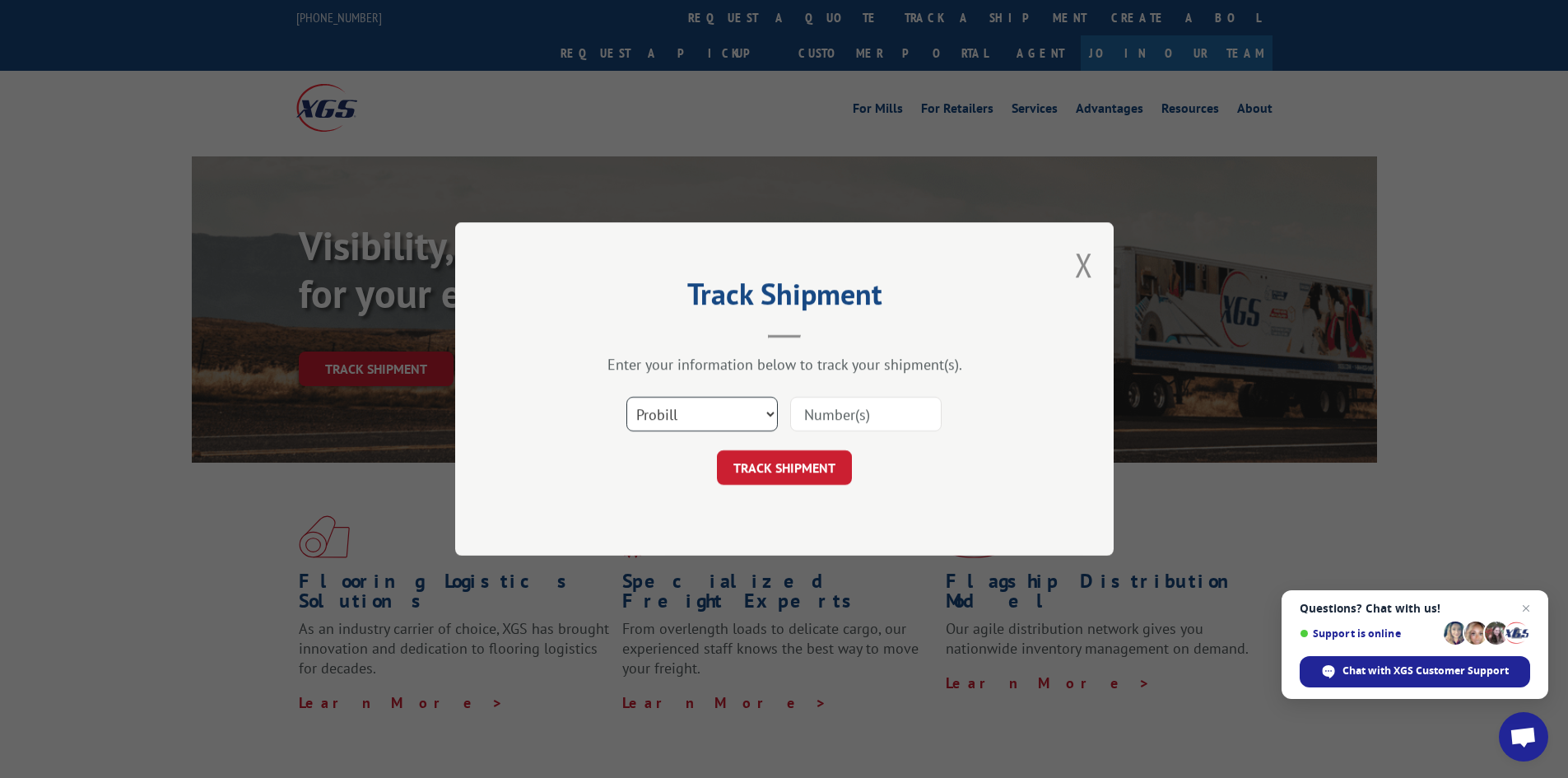
click at [722, 413] on select "Select category... Probill BOL PO" at bounding box center [701, 414] width 152 height 34
click at [678, 422] on select "Select category... Probill BOL PO" at bounding box center [701, 414] width 152 height 34
select select "po"
click at [626, 397] on select "Select category... Probill BOL PO" at bounding box center [701, 414] width 152 height 34
click at [730, 419] on select "Select category... Probill BOL PO" at bounding box center [701, 414] width 152 height 34
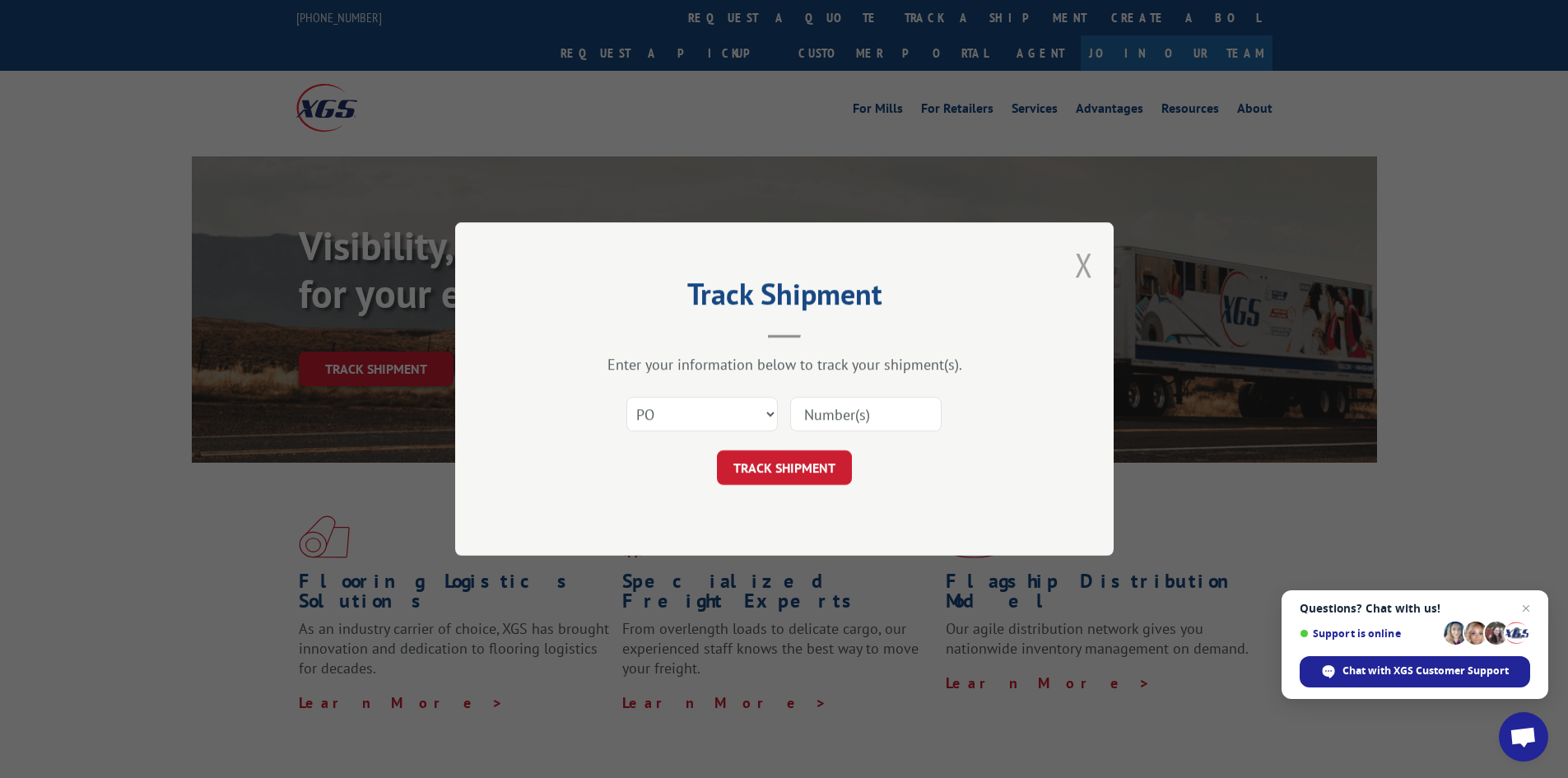
click at [1093, 271] on button "Close modal" at bounding box center [1084, 265] width 18 height 44
